Goal: Task Accomplishment & Management: Use online tool/utility

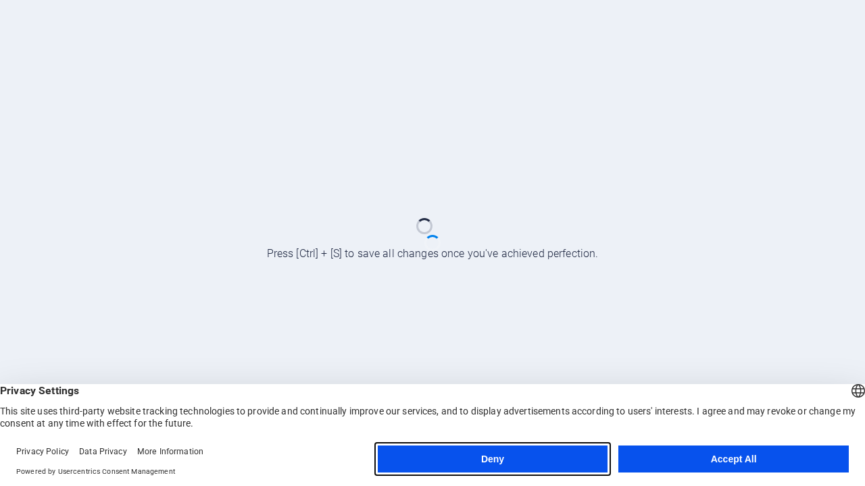
click at [492, 459] on button "Deny" at bounding box center [493, 459] width 230 height 27
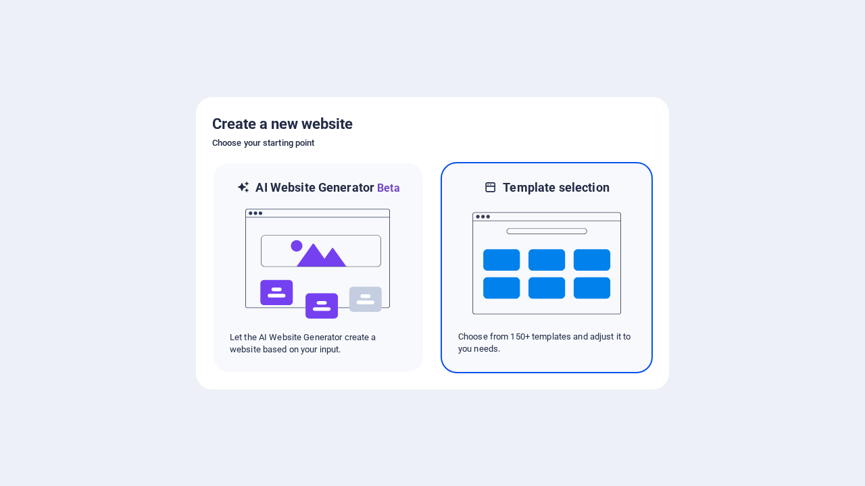
click at [546, 267] on img at bounding box center [546, 263] width 149 height 135
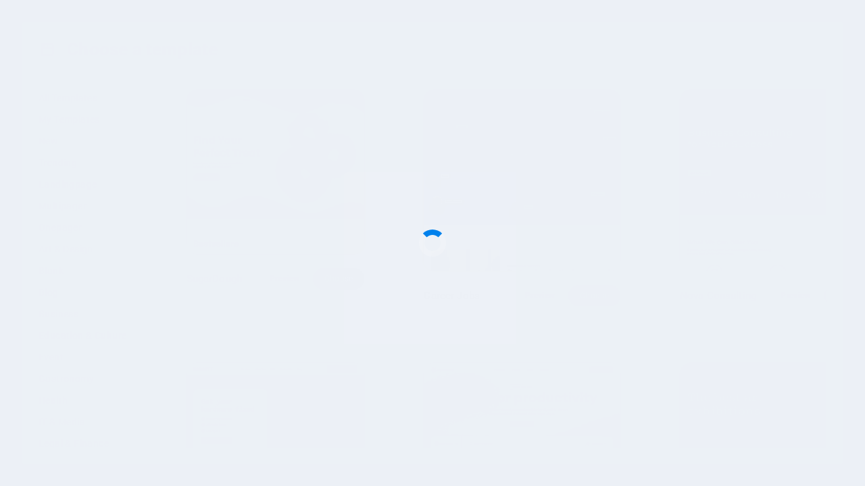
scroll to position [5700, 0]
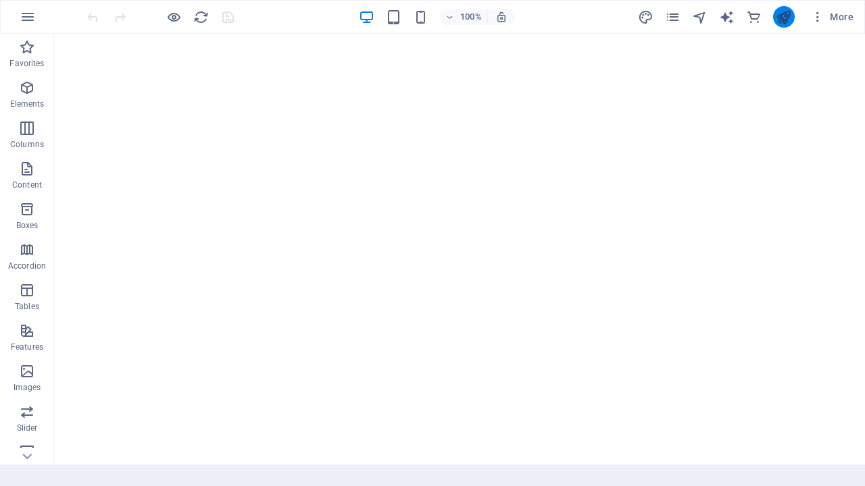
click at [783, 17] on icon "publish" at bounding box center [783, 17] width 16 height 16
